Goal: Browse casually

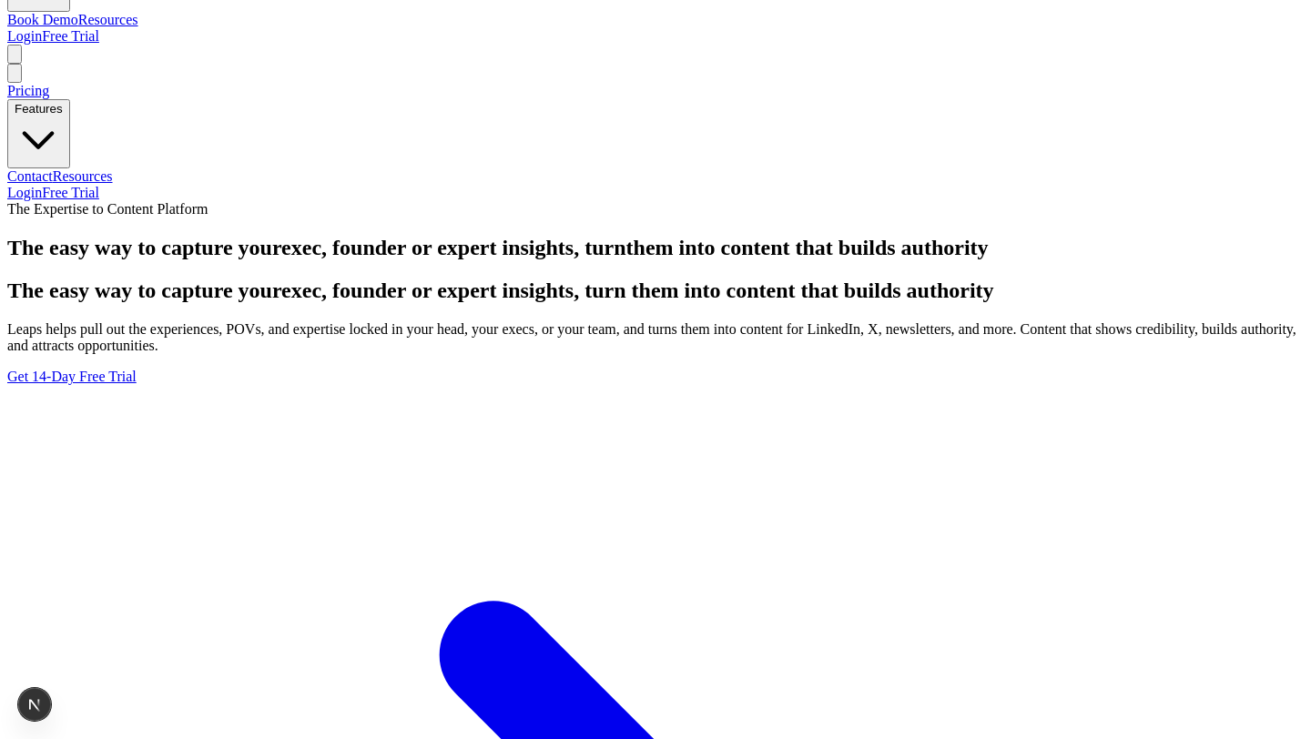
click at [873, 321] on p "Leaps helps pull out the experiences, POVs, and expertise locked in your head, …" at bounding box center [655, 337] width 1296 height 33
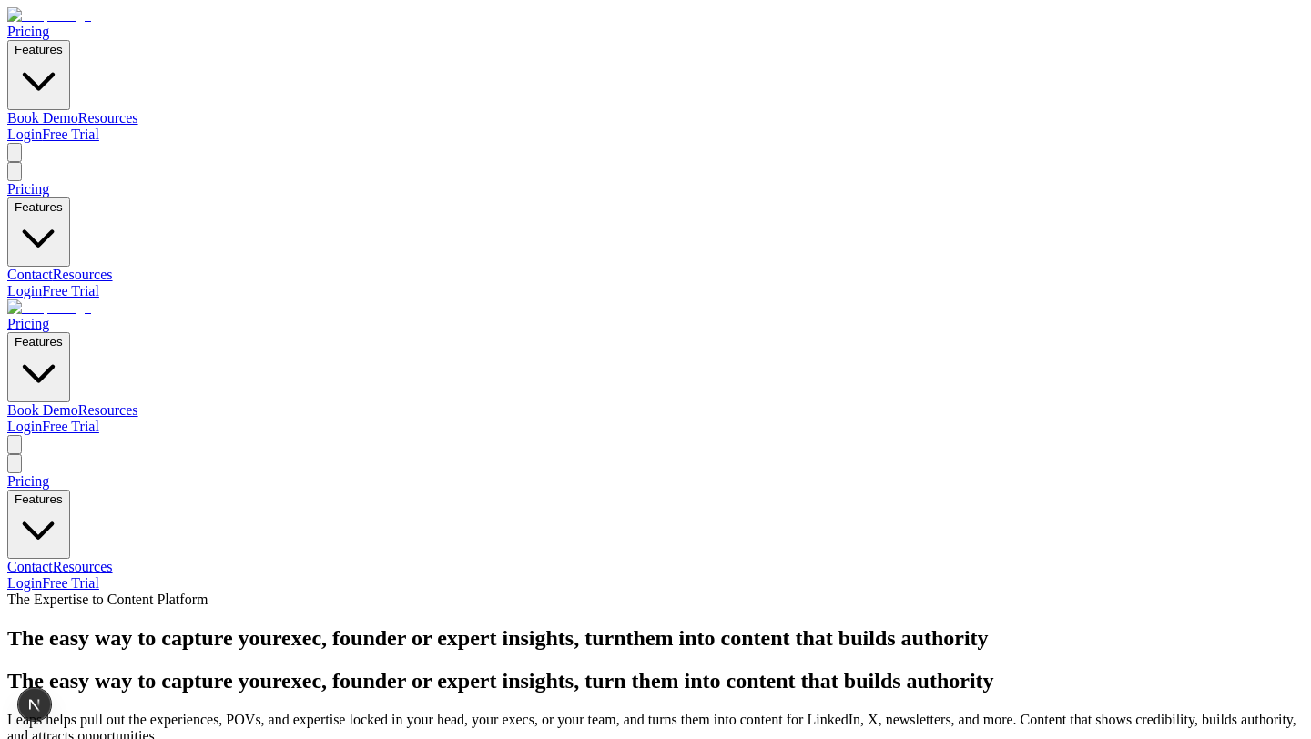
scroll to position [739, 0]
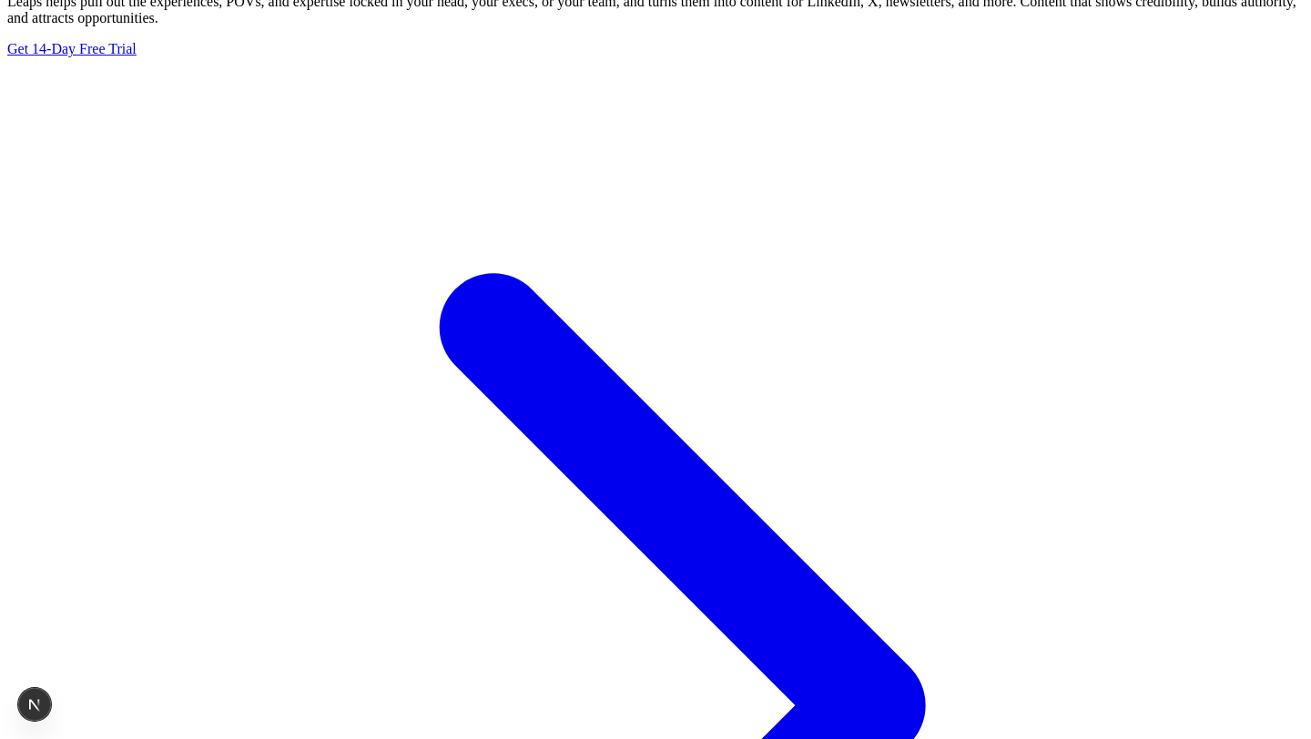
scroll to position [616, 0]
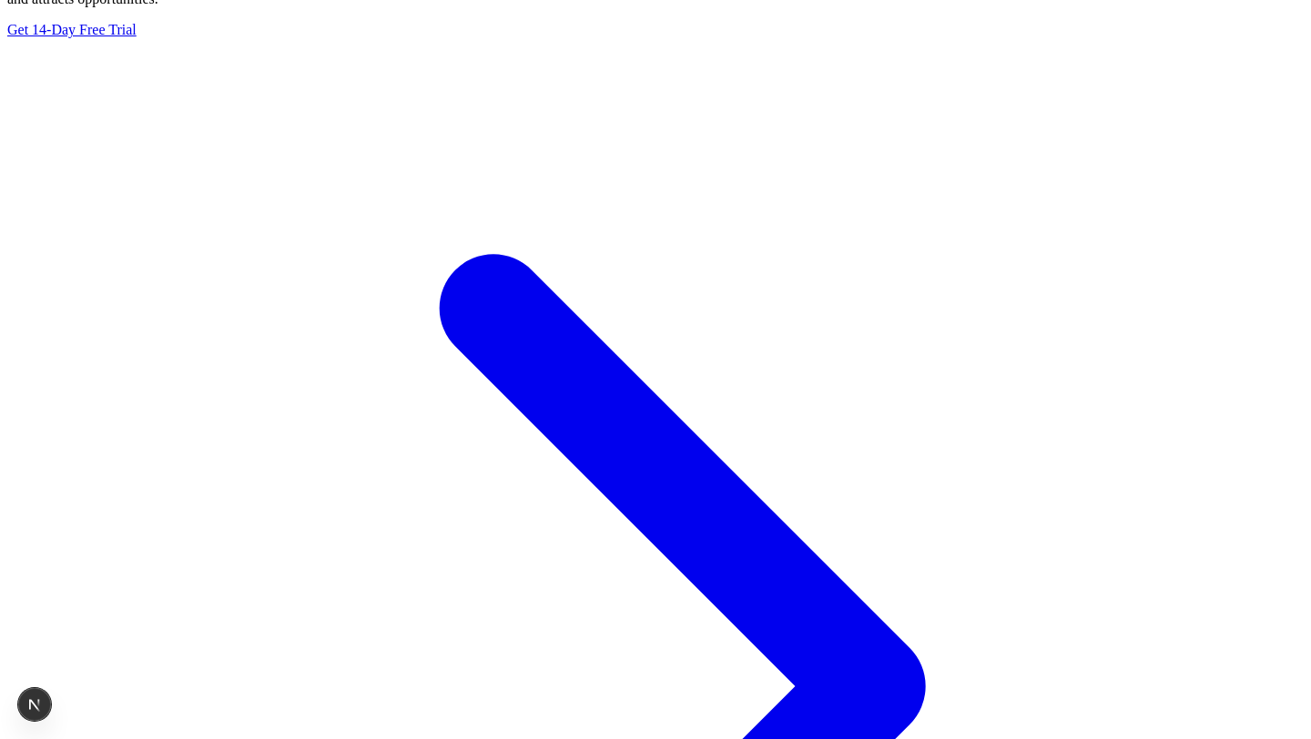
scroll to position [739, 0]
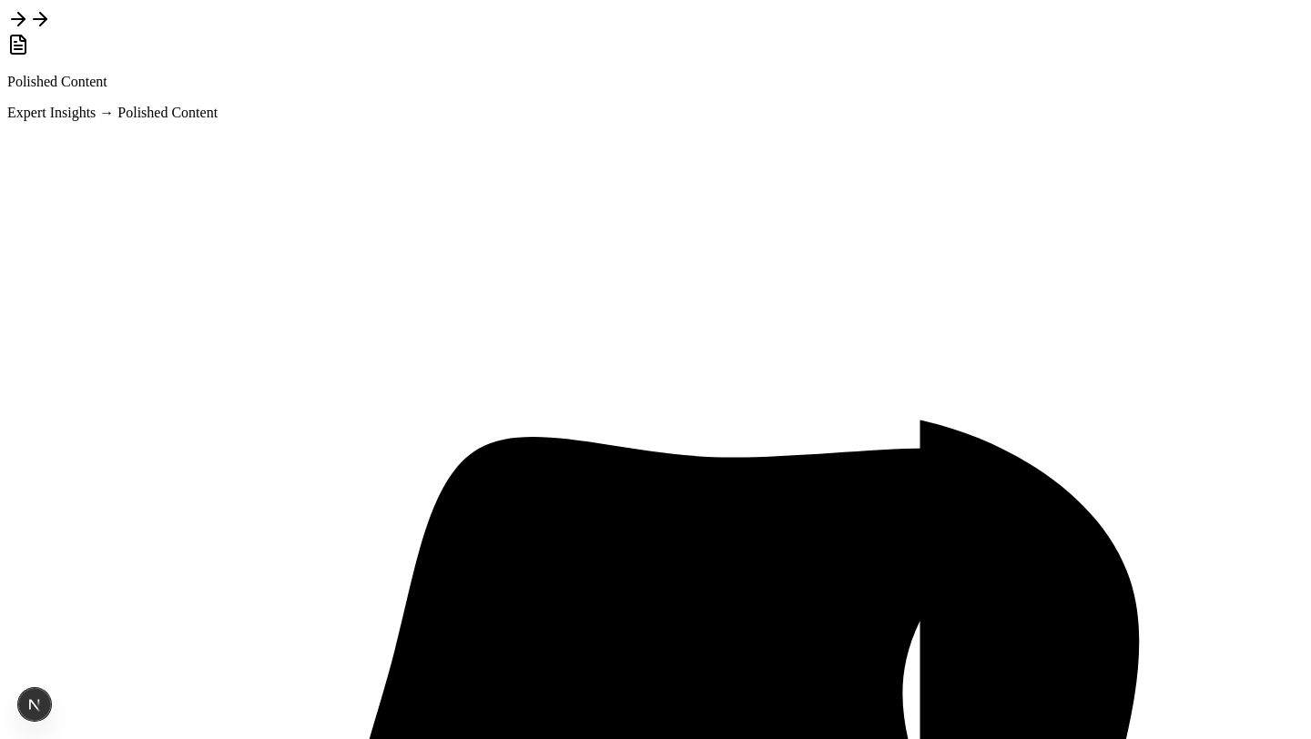
scroll to position [2824, 0]
